Goal: Task Accomplishment & Management: Manage account settings

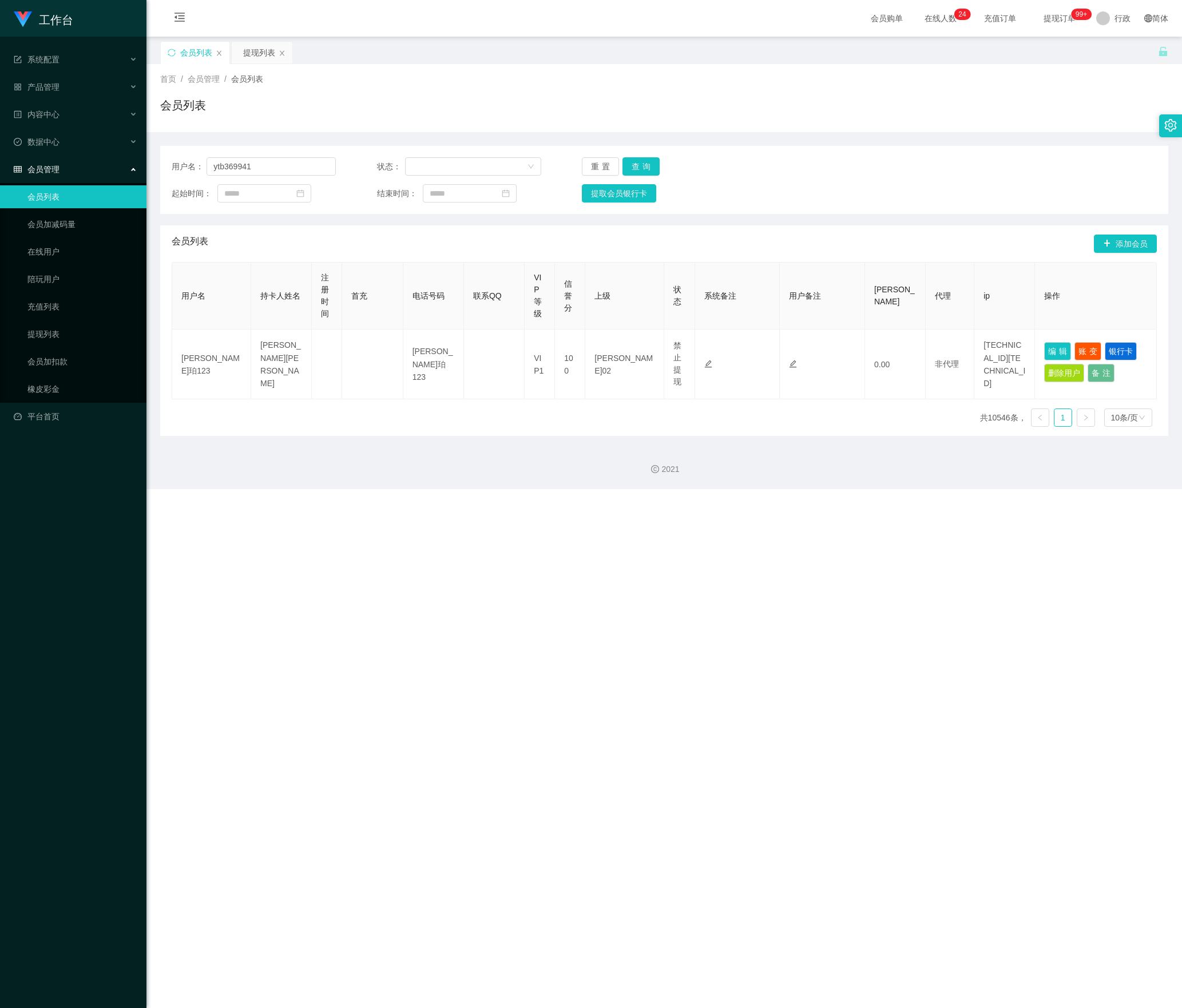
click at [100, 152] on section "工作台 系统配置 产品管理 内容中心 数据中心 会员管理 会员列表 会员加减码量 在线用户 陪玩用户 充值列表 提现列表 会员加扣款 橡皮彩金 平台首页 保存…" at bounding box center [591, 244] width 1182 height 489
type input "pekcheekeong"
drag, startPoint x: 641, startPoint y: 170, endPoint x: 666, endPoint y: 179, distance: 26.6
click at [641, 170] on button "查询" at bounding box center [641, 166] width 37 height 18
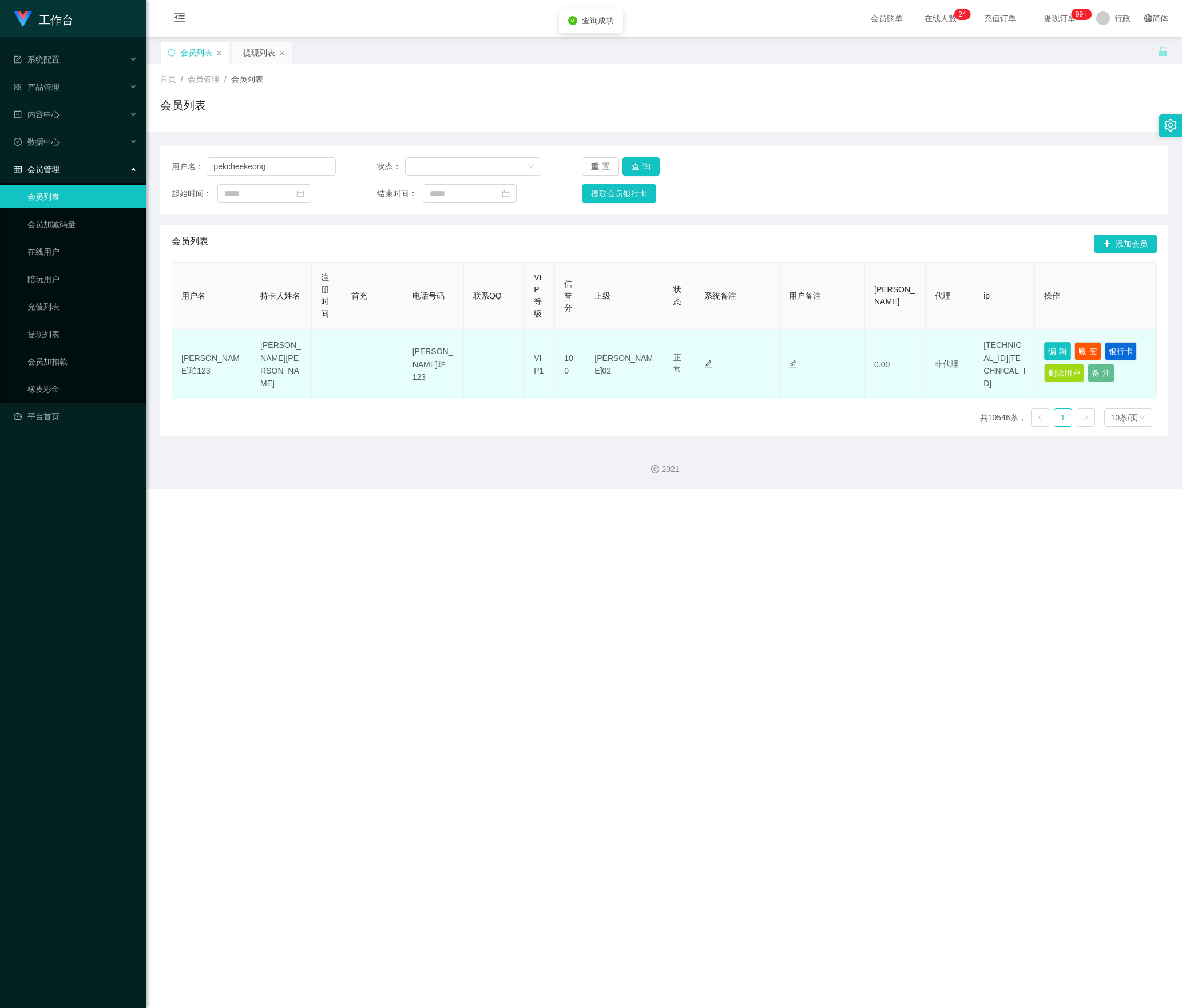
click at [1052, 350] on button "编辑" at bounding box center [1057, 351] width 26 height 18
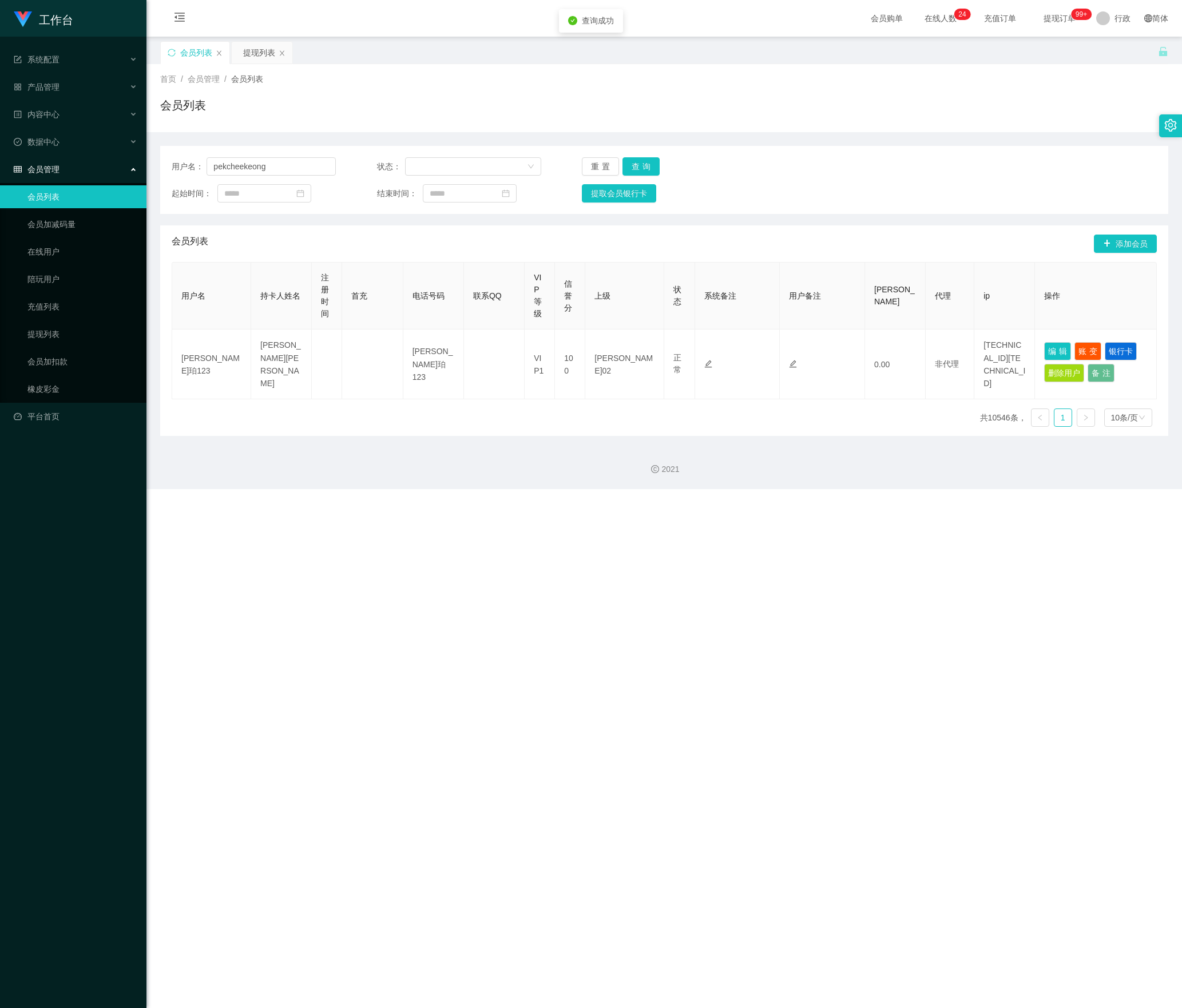
type input "pekcheekeong"
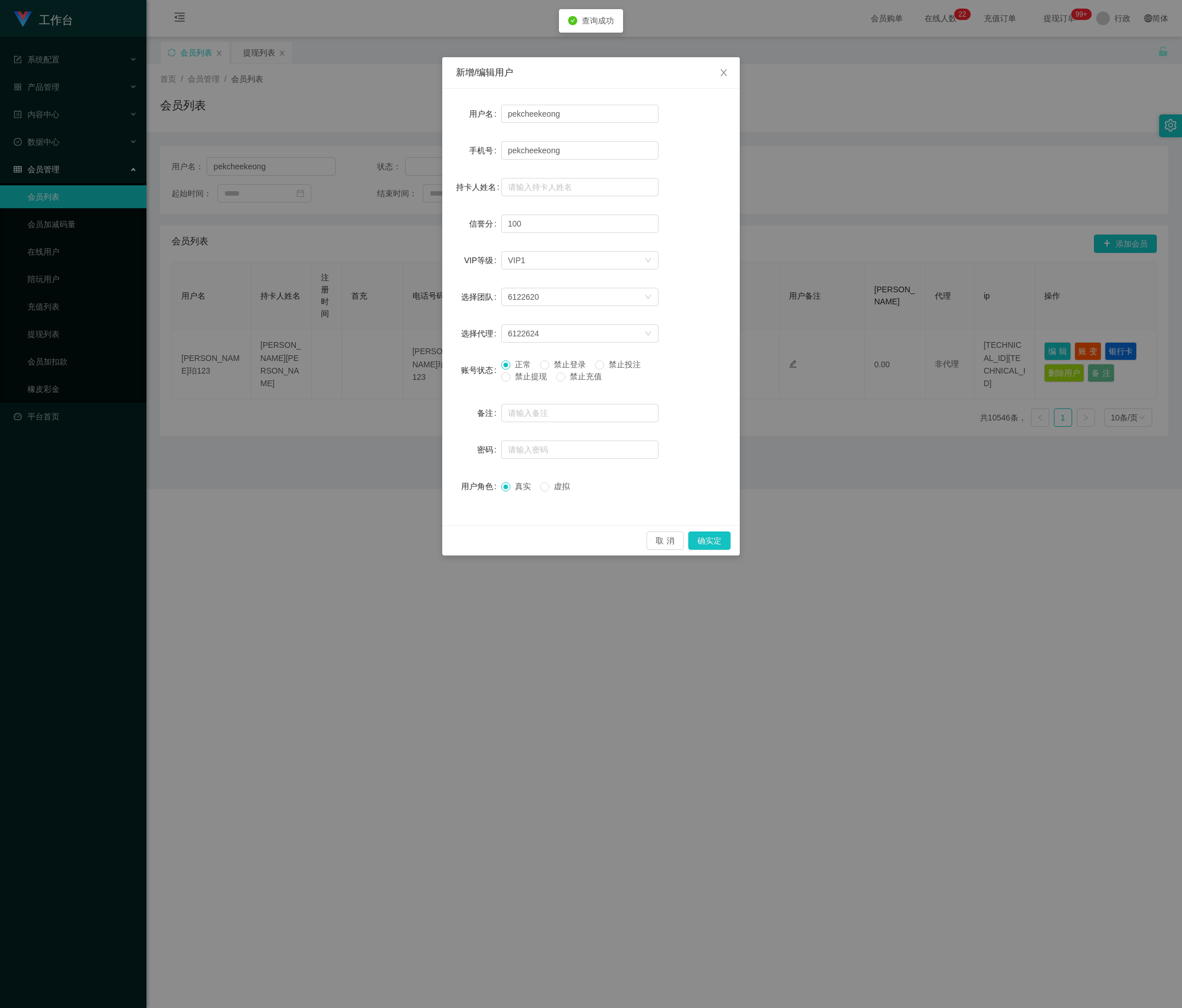
drag, startPoint x: 608, startPoint y: 368, endPoint x: 749, endPoint y: 486, distance: 183.9
click at [609, 367] on font "禁止投注" at bounding box center [625, 364] width 32 height 9
click at [715, 540] on button "确实定" at bounding box center [709, 540] width 43 height 18
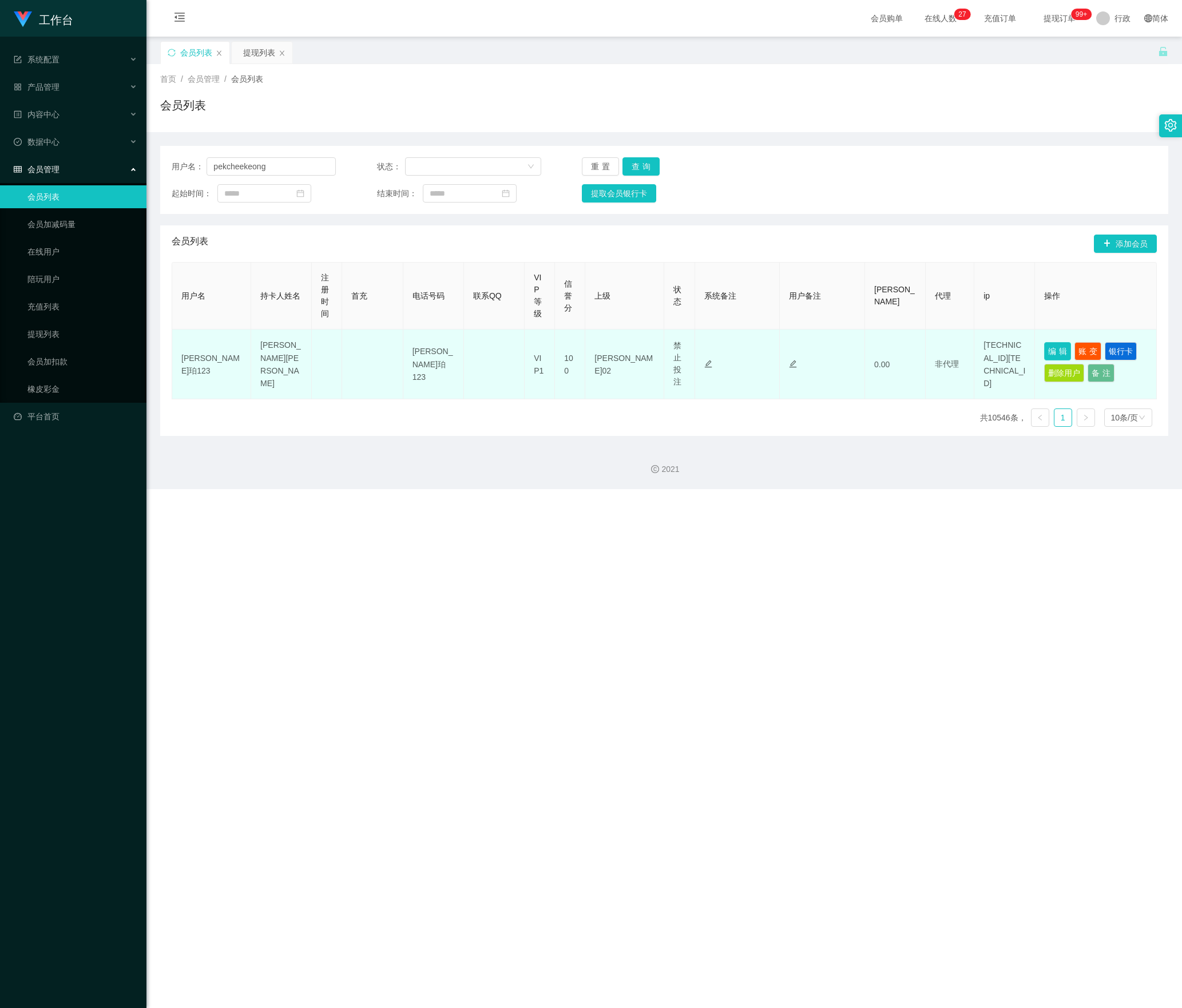
click at [1052, 348] on button "编辑" at bounding box center [1057, 351] width 26 height 18
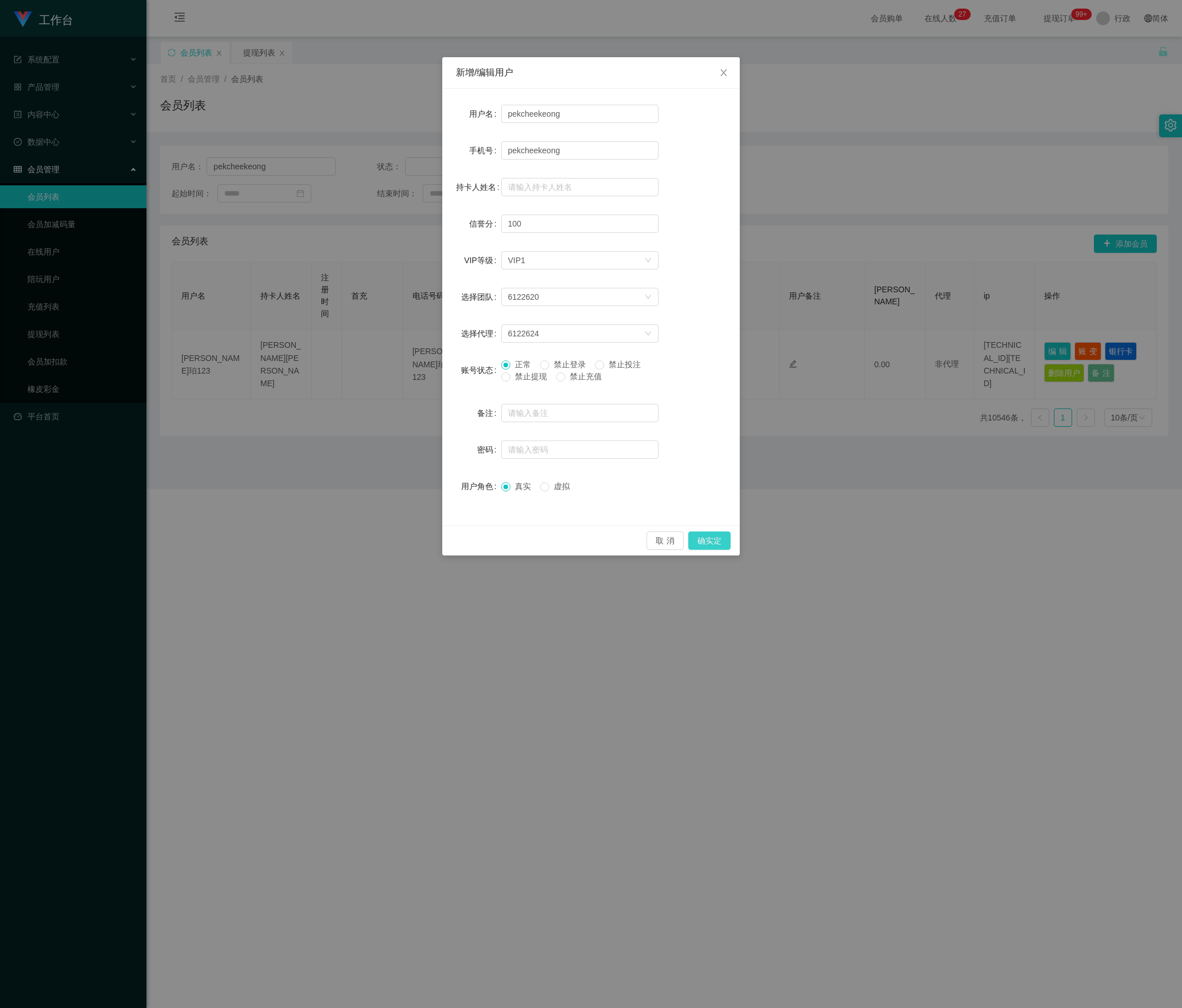
click at [707, 539] on button "确实定" at bounding box center [709, 540] width 43 height 18
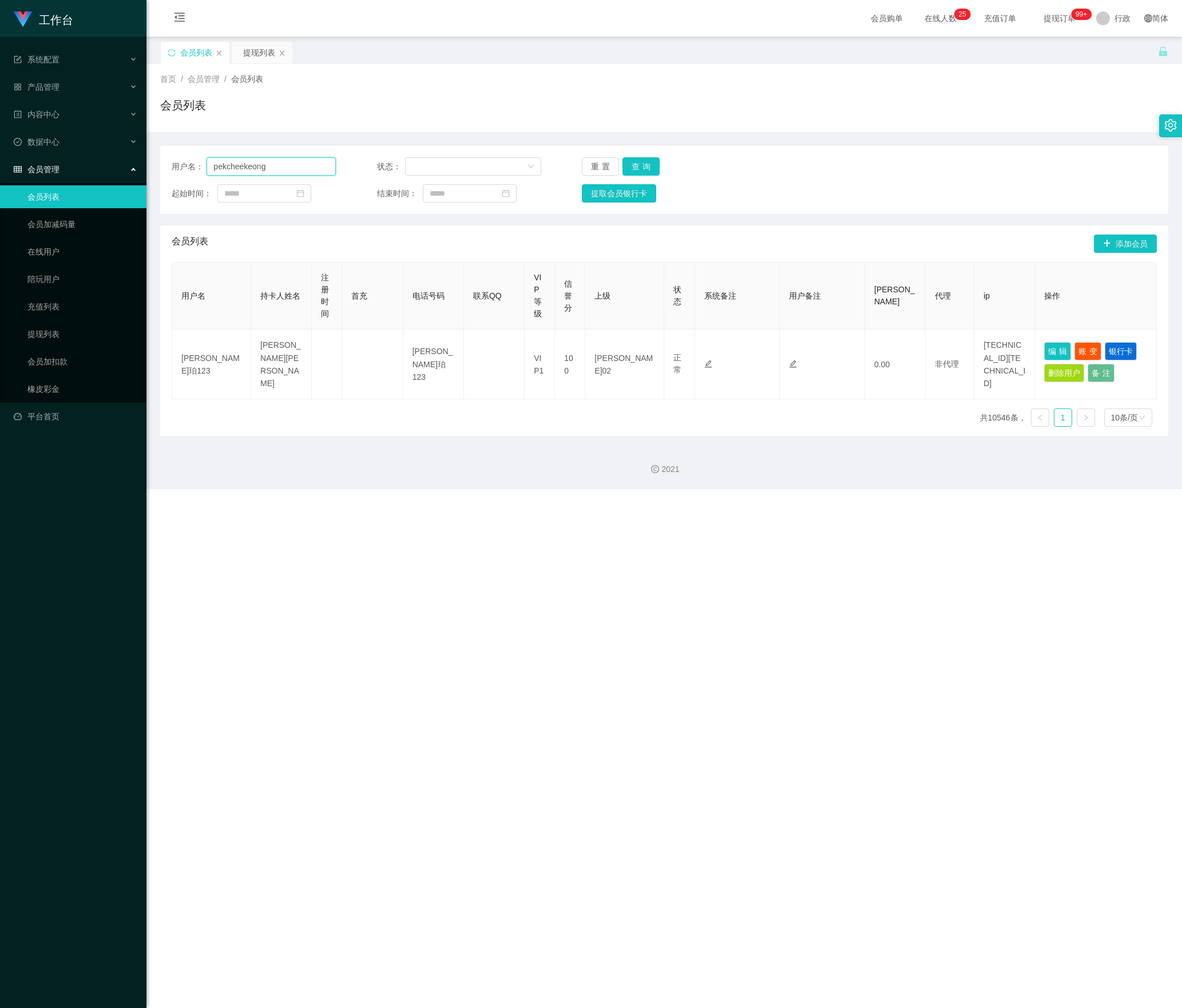
drag, startPoint x: 325, startPoint y: 163, endPoint x: 543, endPoint y: 232, distance: 228.7
click at [0, 179] on html "工作台 系统配置 产品管理 内容中心 数据中心 会员管理 会员列表 会员加减码量 在线用户 陪玩用户 充值列表 提现列表 会员加扣款 橡皮彩金 平台首页 保存…" at bounding box center [591, 504] width 1182 height 1008
paste input "[PERSON_NAME]"
type input "[PERSON_NAME]"
click at [644, 165] on button "查询" at bounding box center [641, 166] width 37 height 18
